Goal: Information Seeking & Learning: Learn about a topic

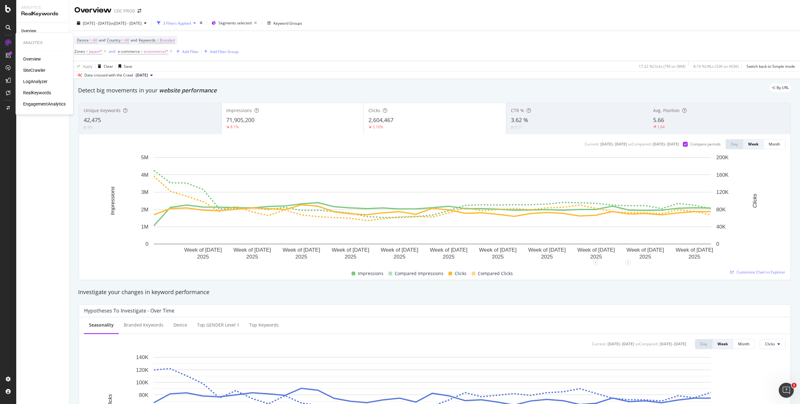
click at [32, 82] on div "LogAnalyzer" at bounding box center [35, 81] width 24 height 6
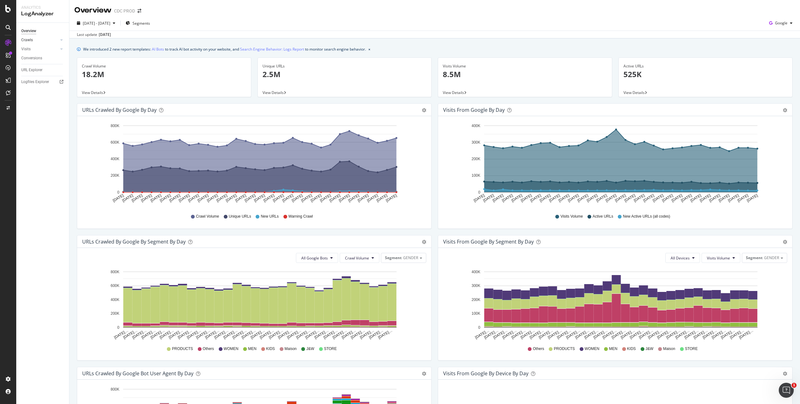
click at [32, 41] on link "Crawls" at bounding box center [39, 40] width 37 height 7
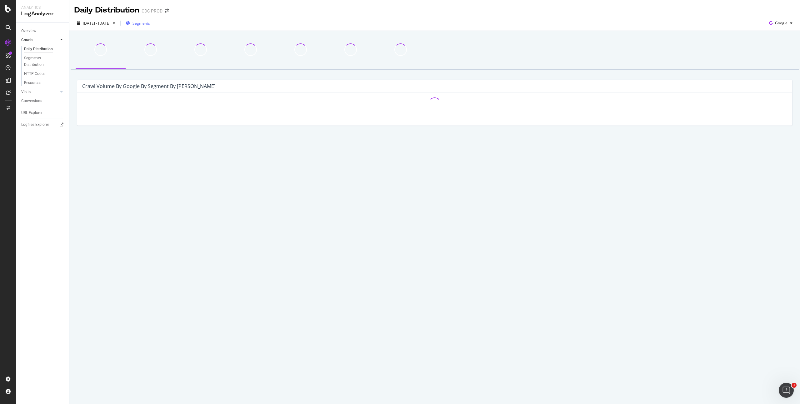
click at [150, 25] on span "Segments" at bounding box center [140, 23] width 17 height 5
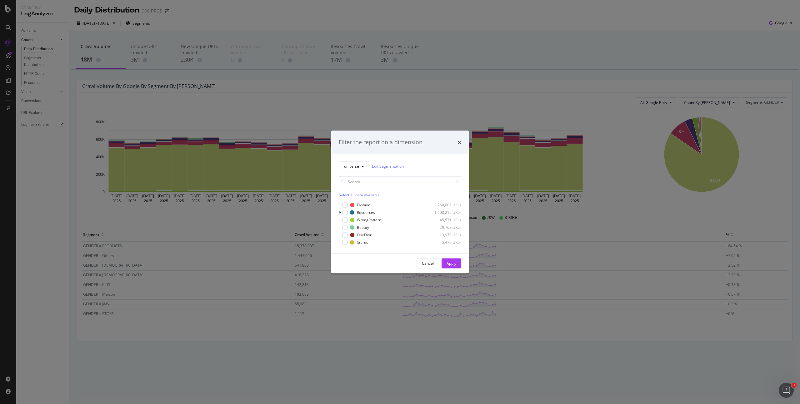
click at [459, 91] on div "Filter the report on a dimension universe Edit Segmentation Select all data ava…" at bounding box center [400, 202] width 800 height 404
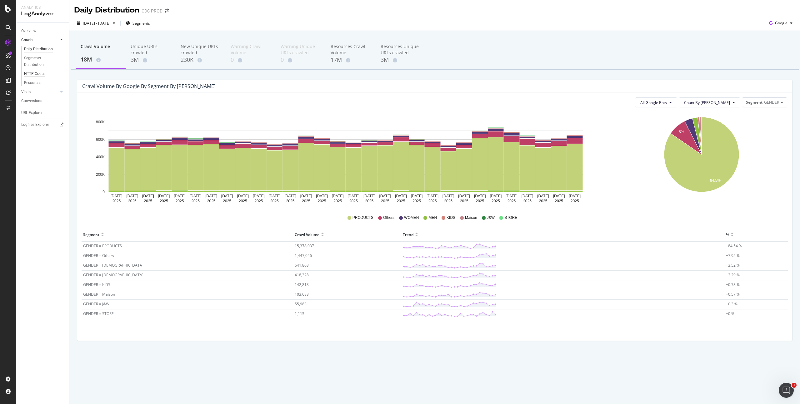
click at [39, 73] on div "HTTP Codes" at bounding box center [34, 74] width 21 height 7
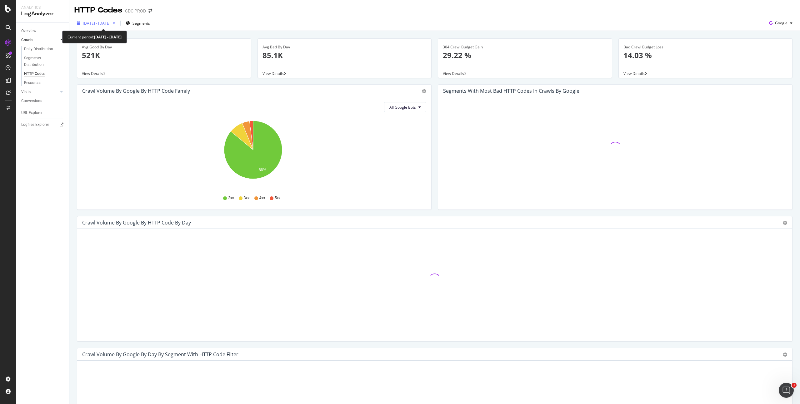
click at [110, 25] on span "2025 Aug. 4th - Sep. 2nd" at bounding box center [96, 23] width 27 height 5
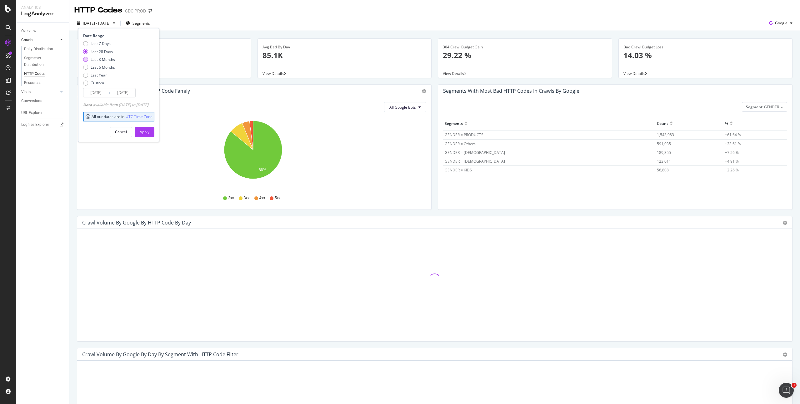
click at [107, 59] on div "Last 3 Months" at bounding box center [103, 59] width 24 height 5
click at [110, 65] on div "Last 6 Months" at bounding box center [103, 67] width 24 height 5
type input "[DATE]"
click at [149, 132] on div "Apply" at bounding box center [145, 131] width 10 height 5
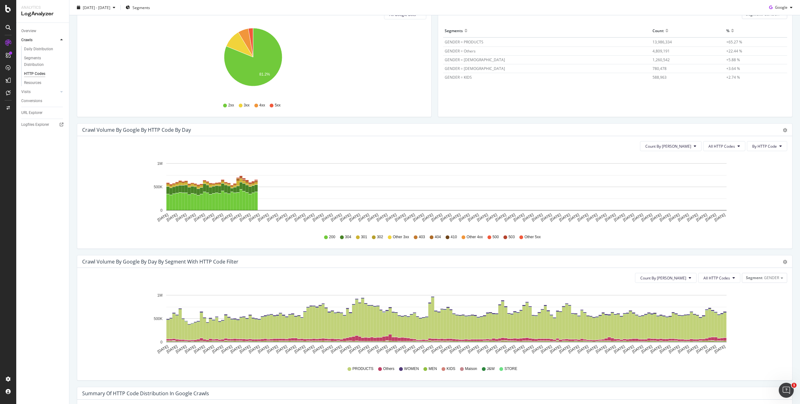
scroll to position [208, 0]
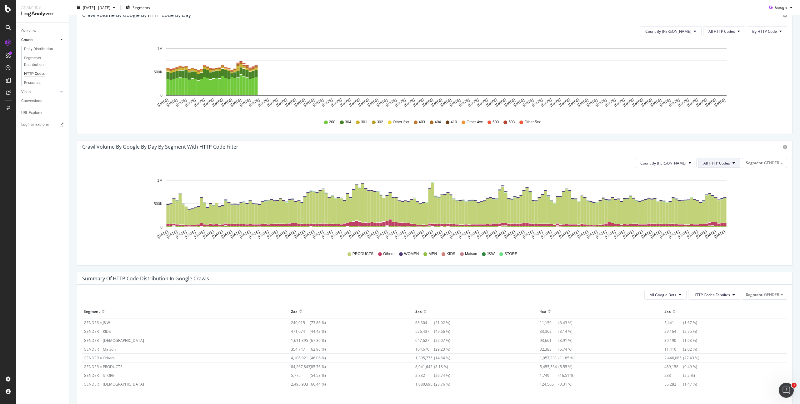
click at [725, 161] on span "All HTTP Codes" at bounding box center [716, 163] width 27 height 5
click at [716, 205] on span "5xx family" at bounding box center [716, 204] width 32 height 6
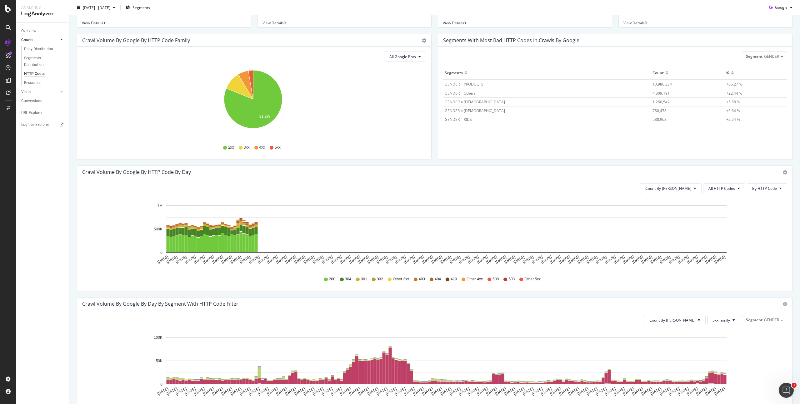
scroll to position [0, 0]
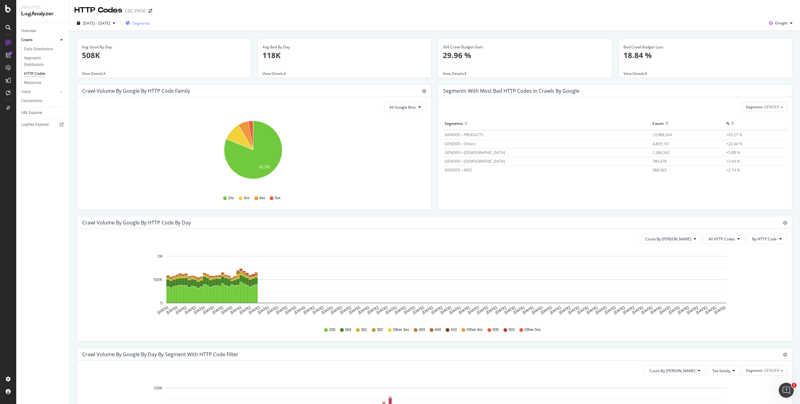
click at [150, 21] on span "Segments" at bounding box center [140, 23] width 17 height 5
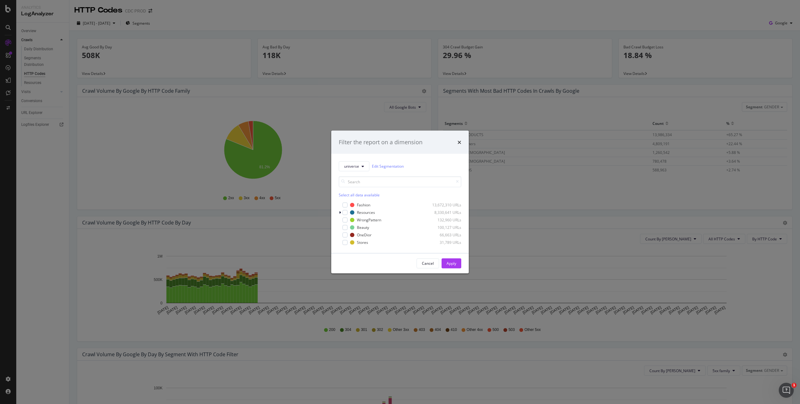
click at [223, 14] on div "Filter the report on a dimension universe Edit Segmentation Select all data ava…" at bounding box center [400, 202] width 800 height 404
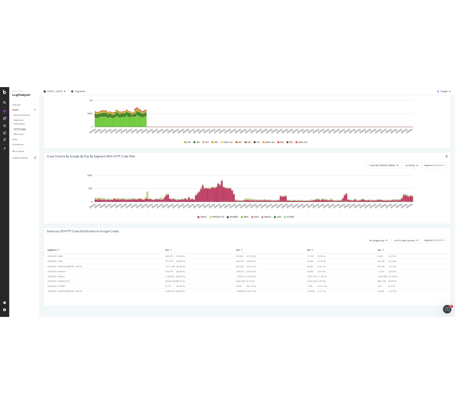
scroll to position [242, 0]
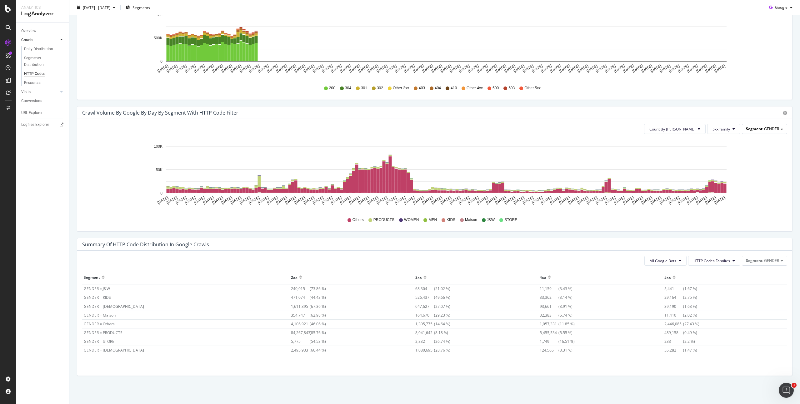
click at [773, 127] on span "GENDER" at bounding box center [771, 128] width 15 height 5
click at [760, 161] on div "Universe" at bounding box center [757, 163] width 52 height 8
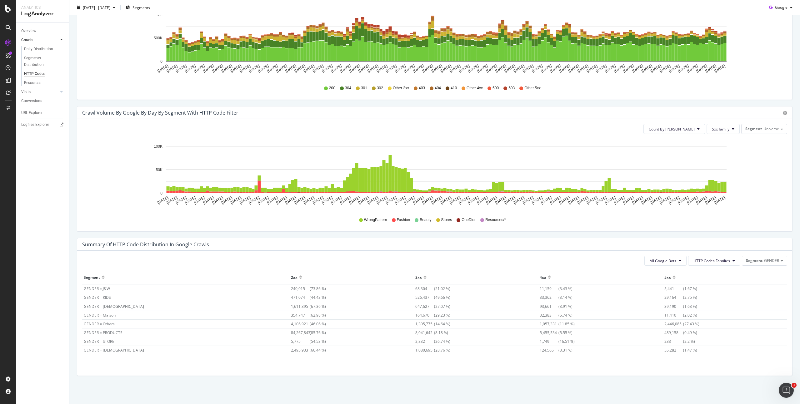
click at [373, 220] on span "WrongPattern" at bounding box center [375, 219] width 23 height 5
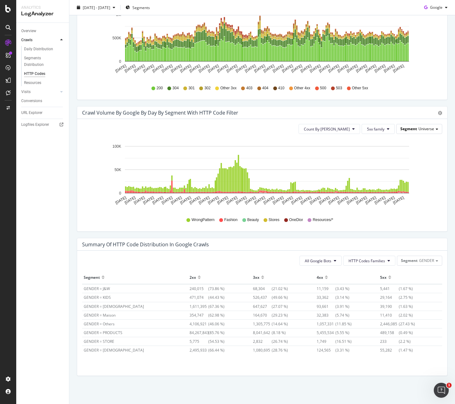
click at [429, 127] on span "Universe" at bounding box center [427, 128] width 16 height 5
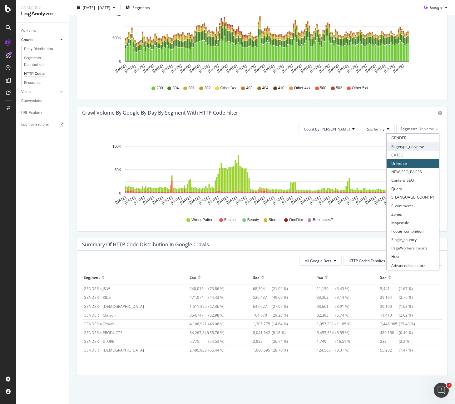
click at [417, 149] on div "Pagetype_universe" at bounding box center [413, 146] width 52 height 8
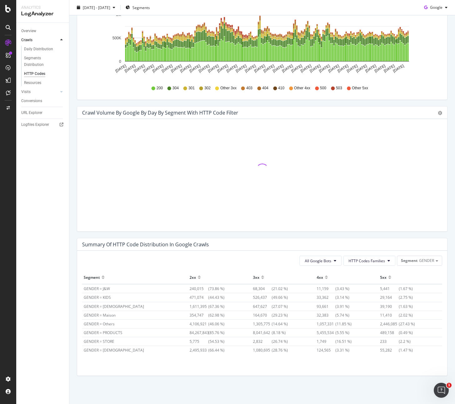
click at [319, 184] on div at bounding box center [262, 170] width 360 height 92
click at [419, 259] on span "GENDER" at bounding box center [426, 260] width 15 height 5
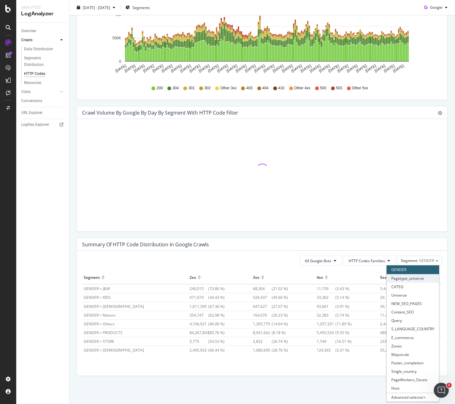
click at [425, 278] on div "Pagetype_universe" at bounding box center [413, 278] width 52 height 8
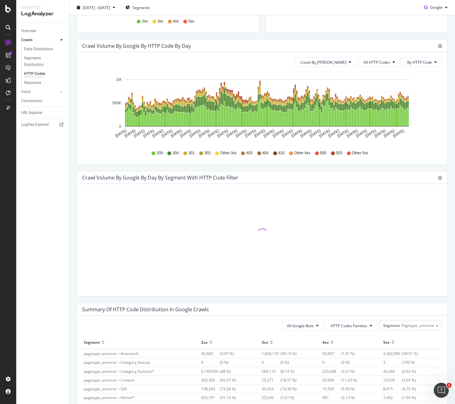
scroll to position [177, 0]
click at [438, 177] on icon "gear" at bounding box center [440, 178] width 4 height 4
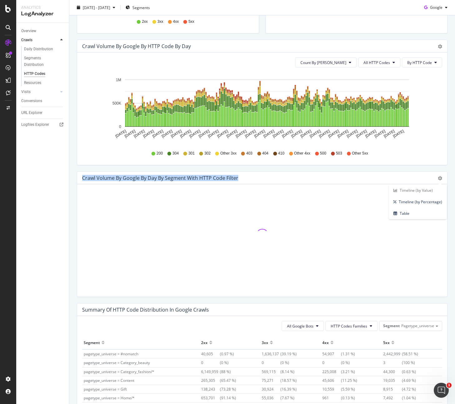
click at [416, 175] on div "Crawl Volume by google by Day by Segment with HTTP Code Filter" at bounding box center [255, 178] width 346 height 6
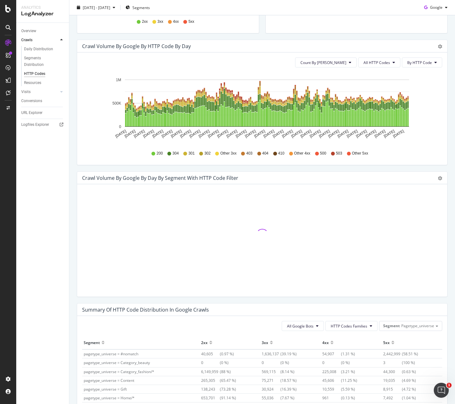
click at [338, 216] on div at bounding box center [262, 235] width 360 height 92
click at [330, 216] on div at bounding box center [262, 235] width 360 height 92
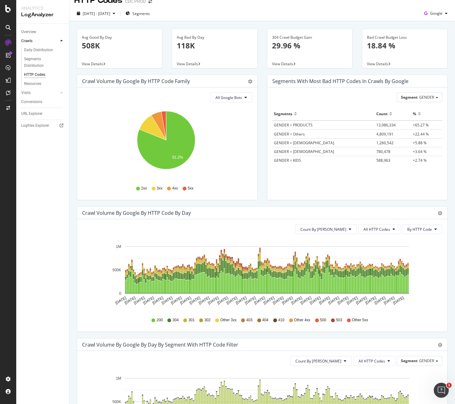
scroll to position [20, 0]
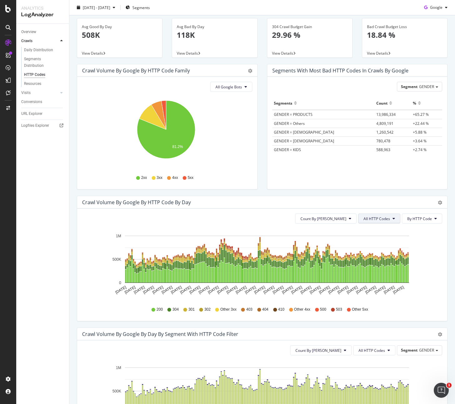
click at [365, 215] on button "All HTTP Codes" at bounding box center [379, 219] width 42 height 10
click at [373, 287] on span "5xx family" at bounding box center [376, 289] width 32 height 6
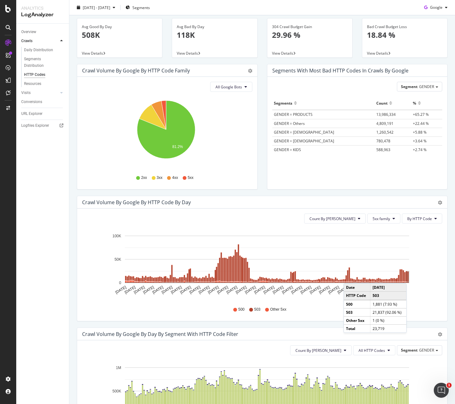
click at [408, 277] on rect "A chart." at bounding box center [408, 277] width 1 height 10
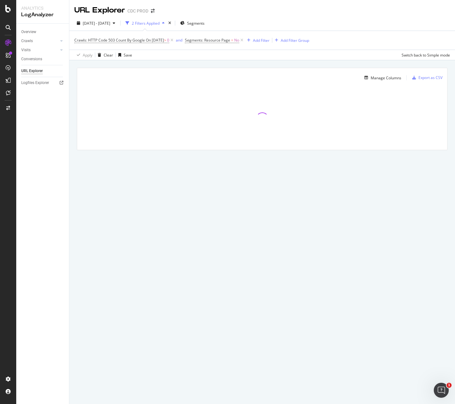
drag, startPoint x: 396, startPoint y: 35, endPoint x: 387, endPoint y: 41, distance: 10.3
click at [396, 34] on div "Crawls: HTTP Code 503 Count By Google On 2025-12-03 > 0 and Segments: Resource …" at bounding box center [262, 40] width 376 height 19
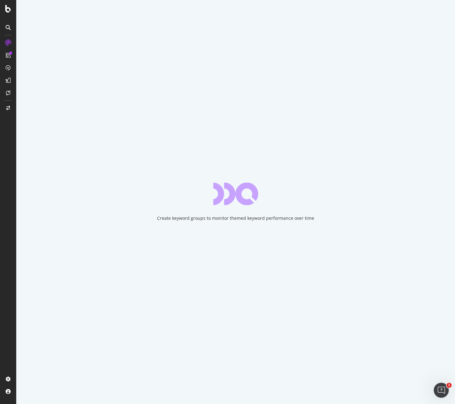
click at [224, 165] on div "Create keyword groups to monitor themed keyword performance over time" at bounding box center [235, 202] width 439 height 404
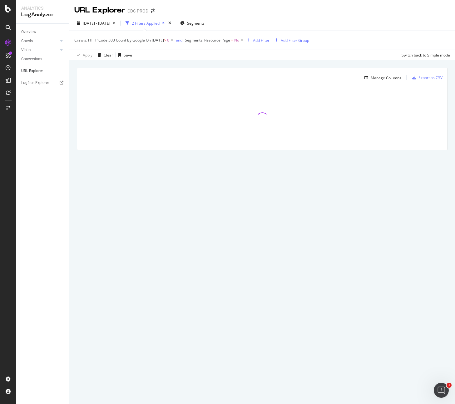
click at [330, 217] on div "URL Explorer CDC PROD 2025 Jun. 3rd - Sep. 2nd 2 Filters Applied Segments Crawl…" at bounding box center [262, 202] width 386 height 404
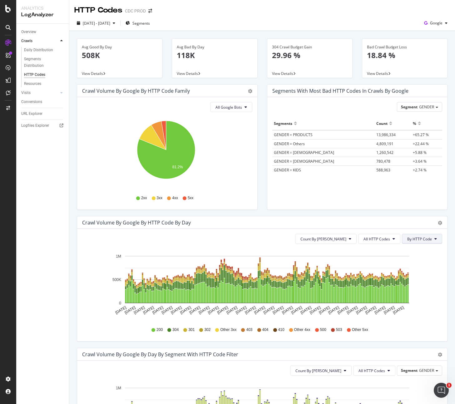
click at [420, 242] on span "By HTTP Code" at bounding box center [419, 239] width 25 height 5
click at [421, 252] on span "By Family" at bounding box center [415, 252] width 25 height 6
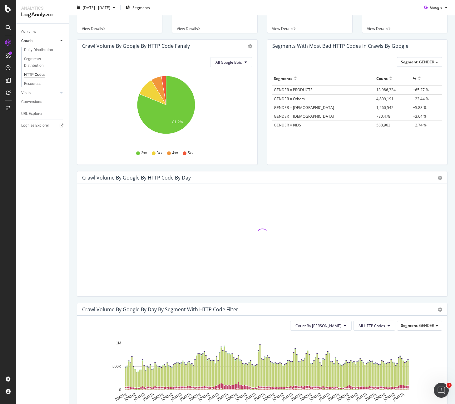
scroll to position [126, 0]
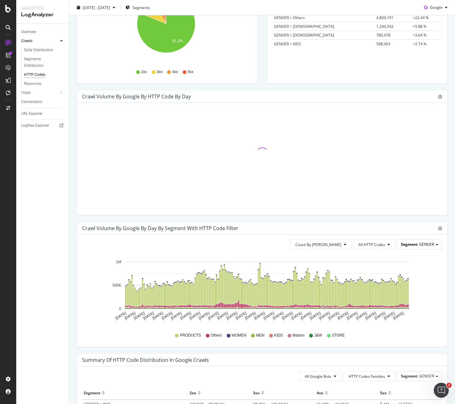
click at [428, 248] on div "Segment GENDER" at bounding box center [419, 244] width 45 height 9
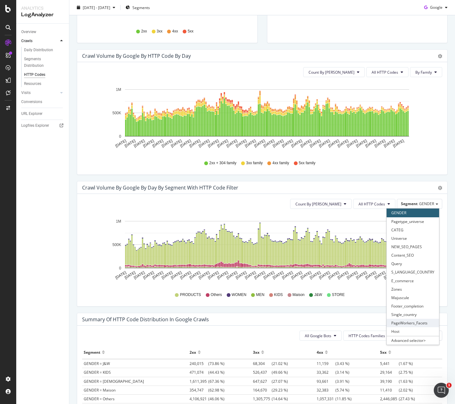
scroll to position [141, 0]
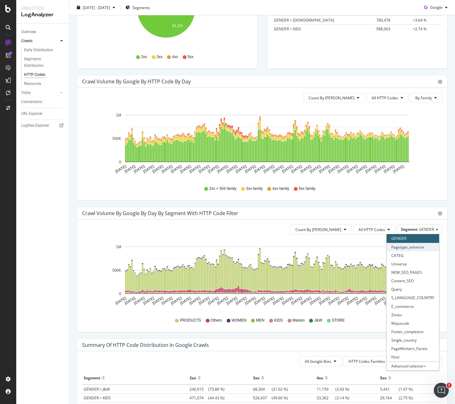
click at [420, 248] on div "Pagetype_universe" at bounding box center [413, 247] width 52 height 8
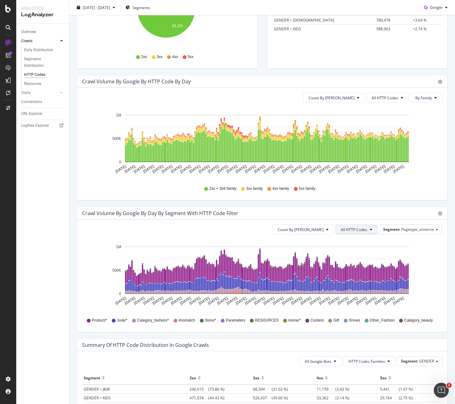
click at [365, 233] on button "All HTTP Codes" at bounding box center [357, 230] width 42 height 10
click at [356, 267] on span "5xx family" at bounding box center [353, 270] width 32 height 6
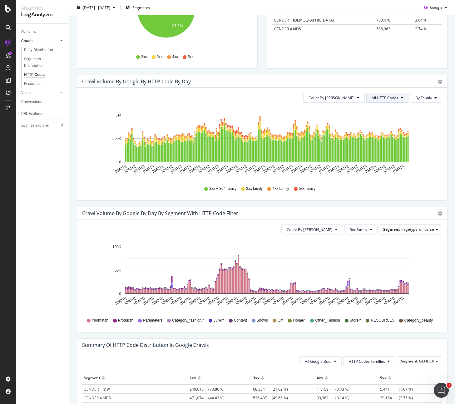
click at [391, 95] on span "All HTTP Codes" at bounding box center [385, 97] width 27 height 5
click at [378, 170] on span "5xx family" at bounding box center [384, 168] width 32 height 6
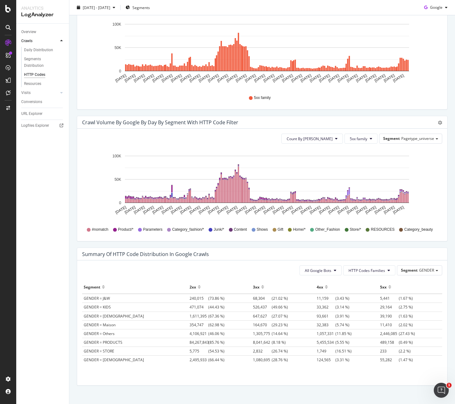
scroll to position [242, 0]
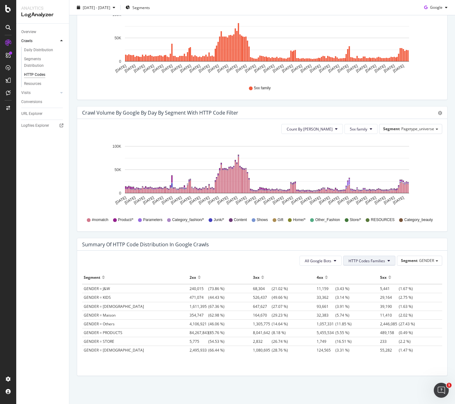
click at [373, 261] on span "HTTP Codes Families" at bounding box center [367, 260] width 37 height 5
click at [359, 318] on span "5xx Family" at bounding box center [363, 320] width 37 height 6
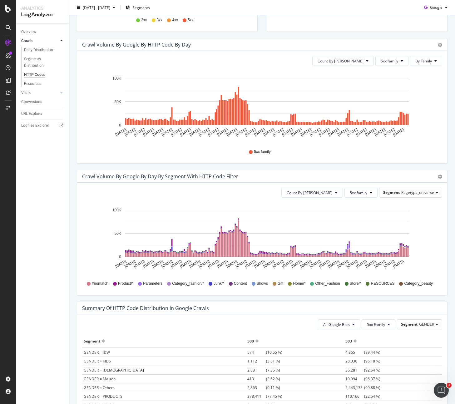
scroll to position [110, 0]
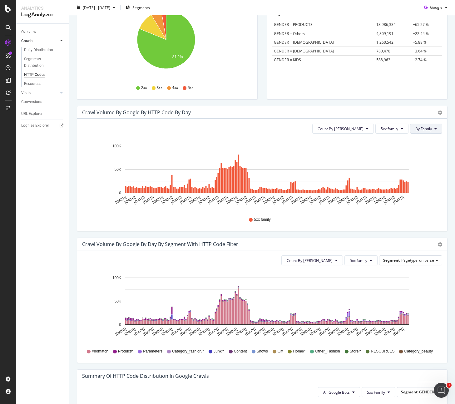
click at [421, 128] on span "By Family" at bounding box center [424, 128] width 17 height 5
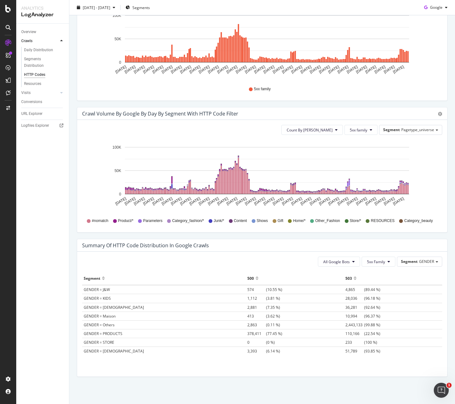
scroll to position [242, 0]
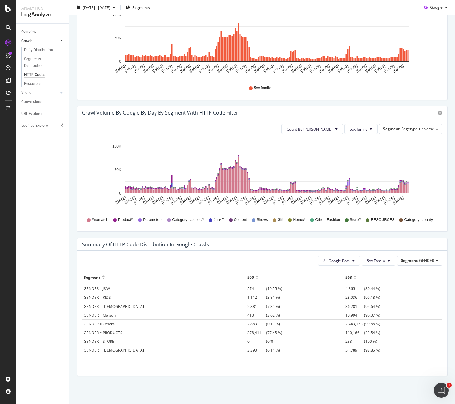
click at [354, 279] on div at bounding box center [355, 280] width 3 height 5
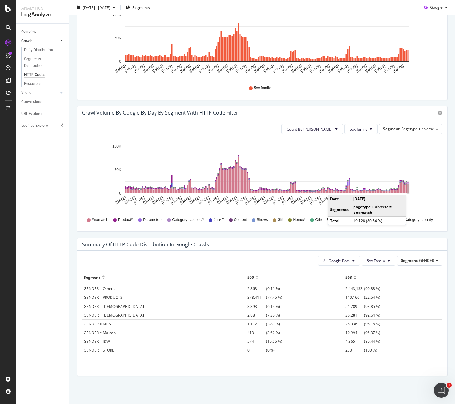
click at [408, 188] on rect "A chart." at bounding box center [408, 188] width 1 height 9
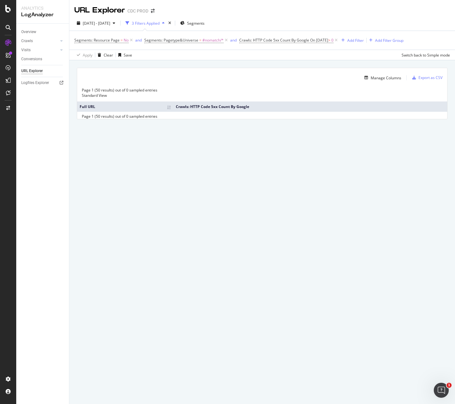
click at [120, 116] on div "Page 1 (50 results) out of 0 sampled entries" at bounding box center [120, 116] width 76 height 5
drag, startPoint x: 187, startPoint y: 104, endPoint x: 192, endPoint y: 104, distance: 4.1
click at [187, 104] on th "Crawls: HTTP Code 5xx Count By Google" at bounding box center [310, 107] width 274 height 10
click at [243, 105] on th "Crawls: HTTP Code 5xx Count By Google" at bounding box center [310, 107] width 274 height 10
click at [236, 119] on div "Page 1 (50 results) out of 0 sampled entries" at bounding box center [262, 116] width 370 height 5
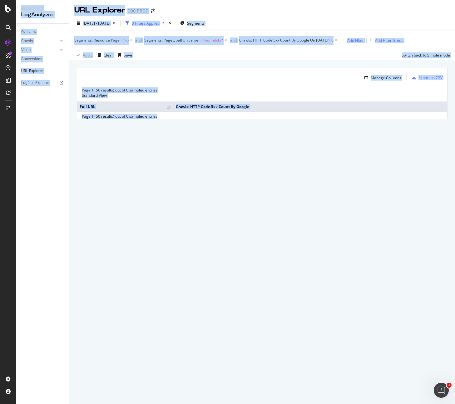
drag, startPoint x: 235, startPoint y: 120, endPoint x: 219, endPoint y: 121, distance: 16.3
click at [235, 119] on div "Page 1 (50 results) out of 0 sampled entries" at bounding box center [262, 116] width 370 height 5
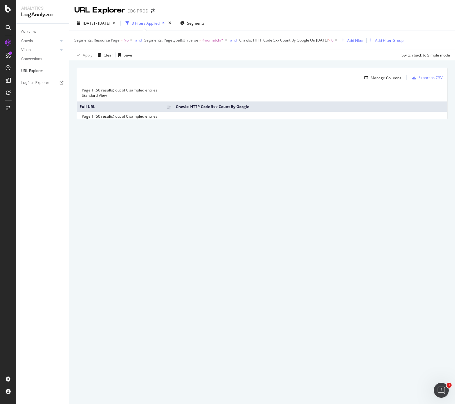
click at [148, 117] on div "Page 1 (50 results) out of 0 sampled entries" at bounding box center [120, 116] width 76 height 5
click at [135, 123] on div "Manage Columns Export as CSV Page 1 (50 results) out of 0 sampled entries Stand…" at bounding box center [262, 100] width 386 height 81
click at [115, 119] on div "Page 1 (50 results) out of 0 sampled entries" at bounding box center [120, 116] width 76 height 5
drag, startPoint x: 113, startPoint y: 119, endPoint x: 163, endPoint y: 120, distance: 50.3
click at [163, 119] on div "Page 1 (50 results) out of 0 sampled entries" at bounding box center [262, 116] width 370 height 5
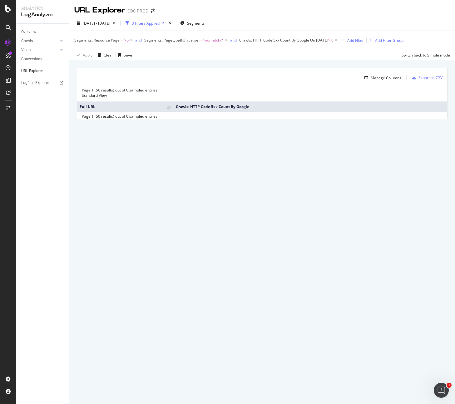
click at [161, 131] on div "Manage Columns Export as CSV Page 1 (50 results) out of 0 sampled entries Stand…" at bounding box center [262, 100] width 386 height 81
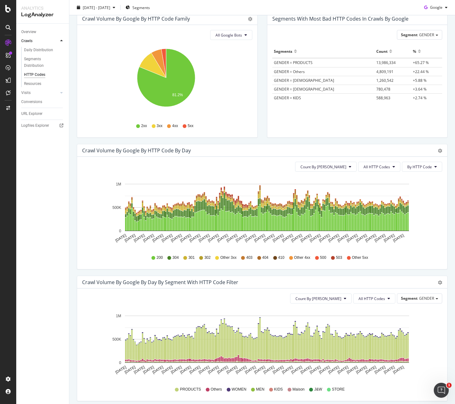
scroll to position [199, 0]
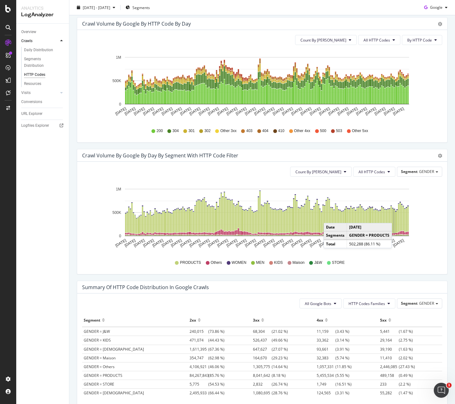
click at [394, 217] on rect "A chart." at bounding box center [394, 221] width 1 height 23
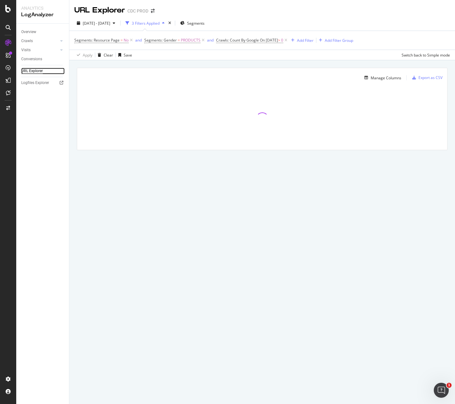
click at [33, 72] on div "URL Explorer" at bounding box center [32, 71] width 22 height 7
click at [289, 39] on icon at bounding box center [285, 40] width 5 height 6
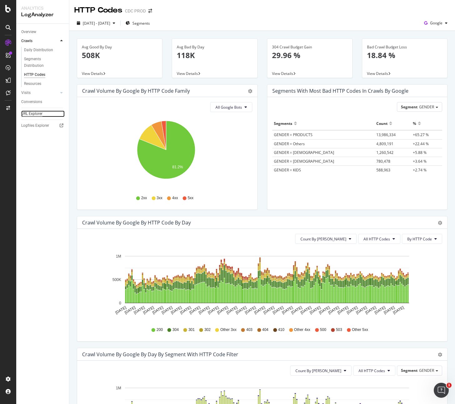
click at [38, 113] on div "URL Explorer" at bounding box center [31, 114] width 21 height 7
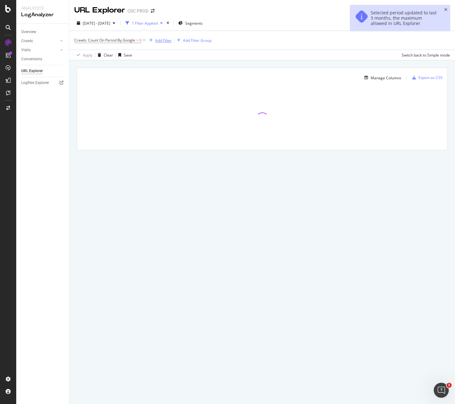
click at [163, 39] on div "Add Filter" at bounding box center [163, 40] width 17 height 5
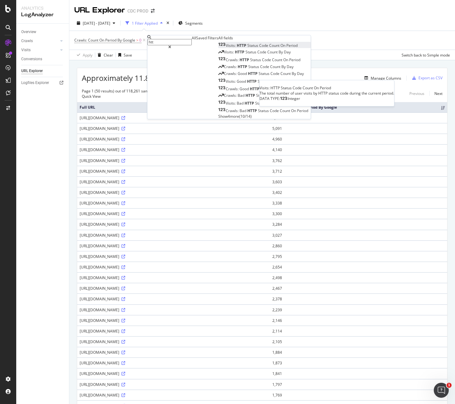
type input "htt"
click at [269, 48] on span "Count" at bounding box center [274, 45] width 11 height 5
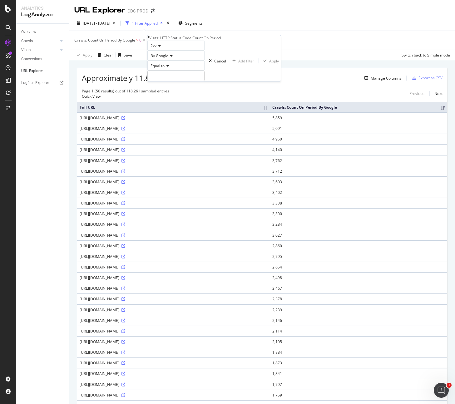
click at [161, 48] on icon at bounding box center [159, 46] width 4 height 4
click at [166, 77] on div "5xx" at bounding box center [176, 74] width 57 height 7
click at [188, 81] on input "number" at bounding box center [175, 76] width 57 height 11
click at [169, 68] on icon at bounding box center [167, 66] width 4 height 4
click at [172, 103] on span "Greater than" at bounding box center [160, 100] width 22 height 5
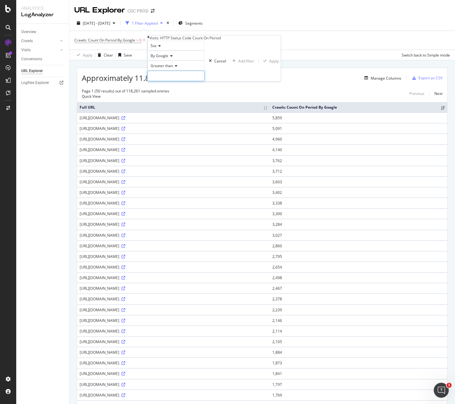
click at [179, 81] on input "number" at bounding box center [175, 76] width 57 height 11
type input "1"
click at [269, 64] on div "Apply" at bounding box center [274, 60] width 10 height 5
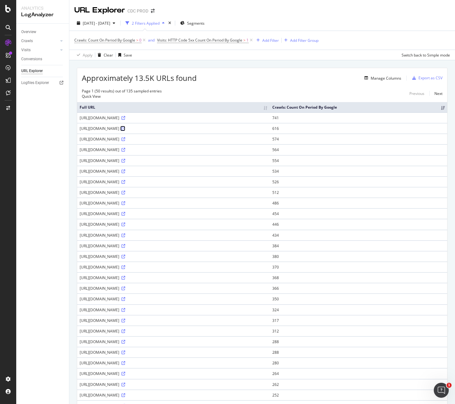
click at [125, 127] on icon at bounding box center [124, 129] width 4 height 4
click at [125, 277] on icon at bounding box center [124, 278] width 4 height 4
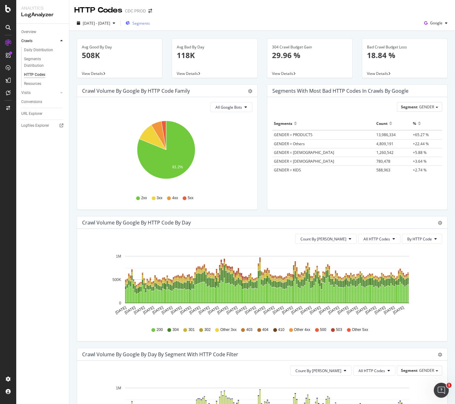
click at [150, 22] on span "Segments" at bounding box center [140, 23] width 17 height 5
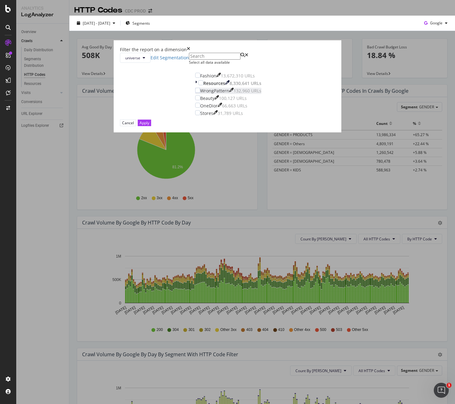
click at [200, 94] on div "WrongPattern" at bounding box center [214, 91] width 29 height 6
click at [149, 126] on div "Apply" at bounding box center [145, 122] width 10 height 5
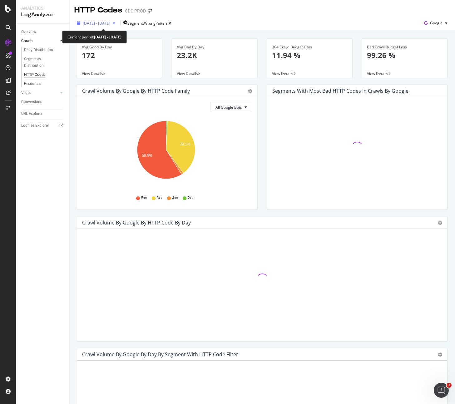
click at [110, 24] on span "[DATE] - [DATE]" at bounding box center [96, 23] width 27 height 5
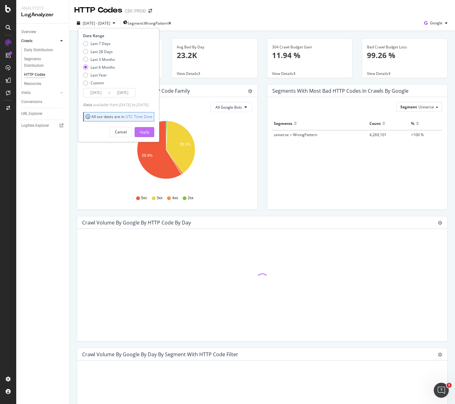
click at [154, 133] on button "Apply" at bounding box center [145, 132] width 20 height 10
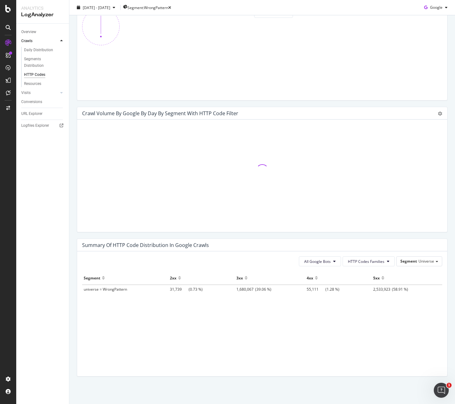
scroll to position [242, 0]
click at [263, 108] on div "Crawl Volume by google by Day by Segment with HTTP Code Filter Timeline (by Val…" at bounding box center [262, 113] width 370 height 12
click at [438, 110] on div "Timeline (by Value) Timeline (by Percentage) Table" at bounding box center [440, 113] width 4 height 6
click at [438, 111] on icon "gear" at bounding box center [440, 113] width 4 height 4
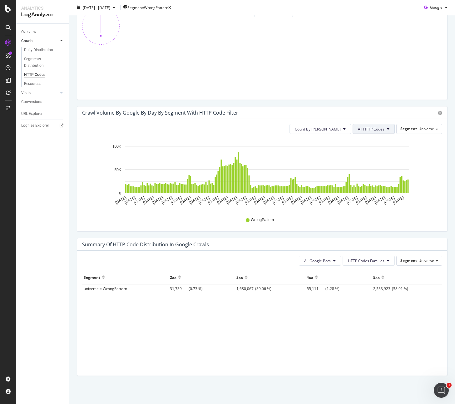
click at [377, 130] on span "All HTTP Codes" at bounding box center [371, 129] width 27 height 5
click at [371, 184] on span "5xx family" at bounding box center [370, 186] width 32 height 6
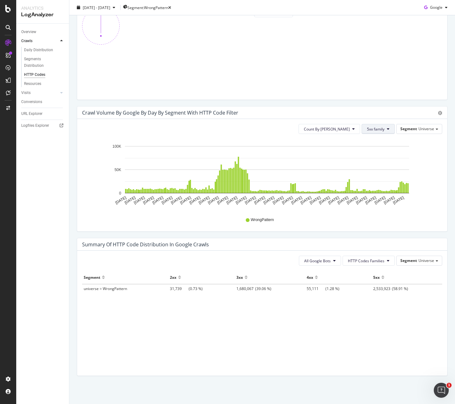
click at [387, 129] on icon at bounding box center [388, 129] width 2 height 4
click at [386, 140] on span "All HTTP Codes" at bounding box center [379, 142] width 32 height 6
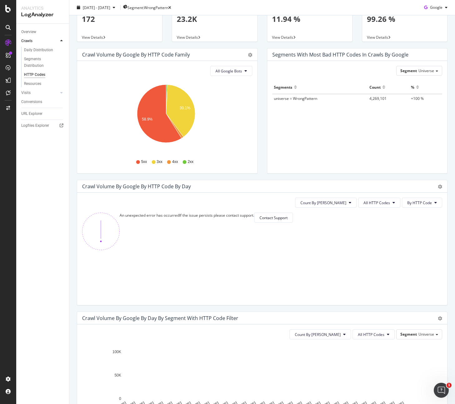
scroll to position [201, 0]
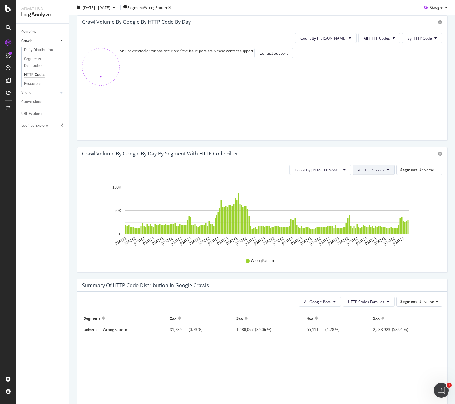
click at [366, 167] on button "All HTTP Codes" at bounding box center [374, 170] width 42 height 10
click at [364, 252] on span "404" at bounding box center [370, 255] width 32 height 6
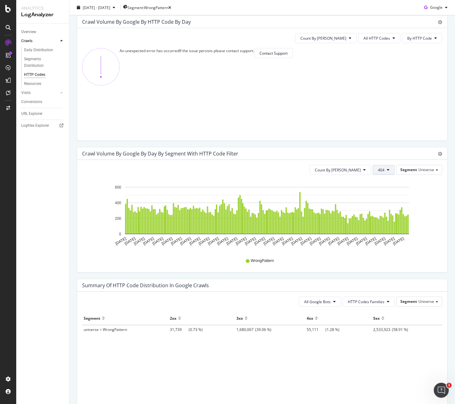
click at [376, 173] on button "404" at bounding box center [384, 170] width 22 height 10
click at [391, 209] on span "5xx family" at bounding box center [390, 210] width 32 height 6
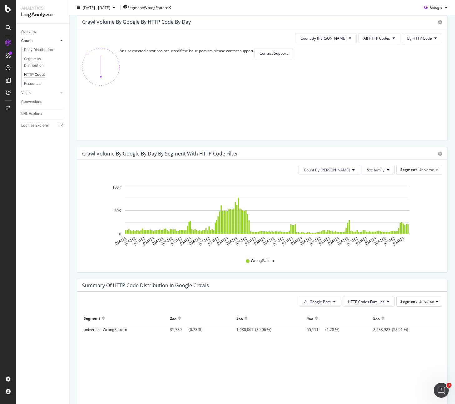
click at [421, 238] on icon "[DATE] [DATE] [DATE] [DATE] [DATE] [DATE] [DATE] [DATE] [DATE] [DATE] [DATE] [D…" at bounding box center [260, 216] width 356 height 72
